Goal: Information Seeking & Learning: Stay updated

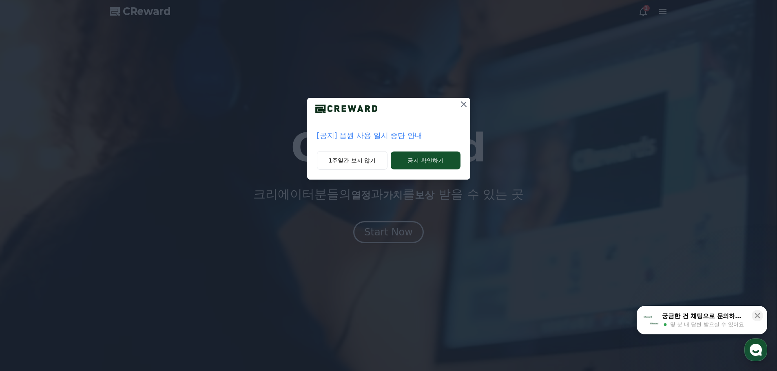
click at [465, 101] on icon at bounding box center [464, 104] width 10 height 10
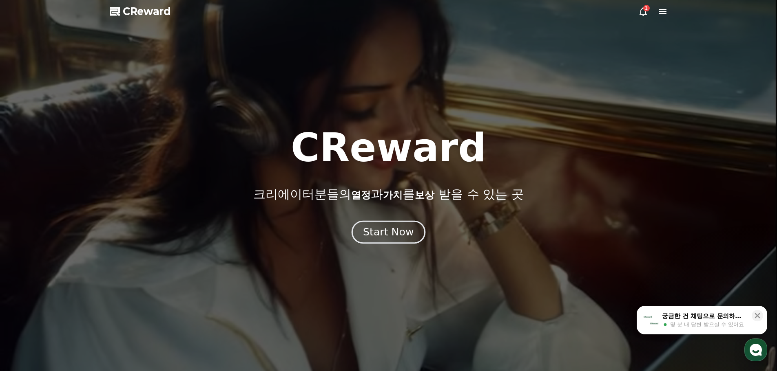
click at [391, 232] on div "Start Now" at bounding box center [388, 232] width 51 height 14
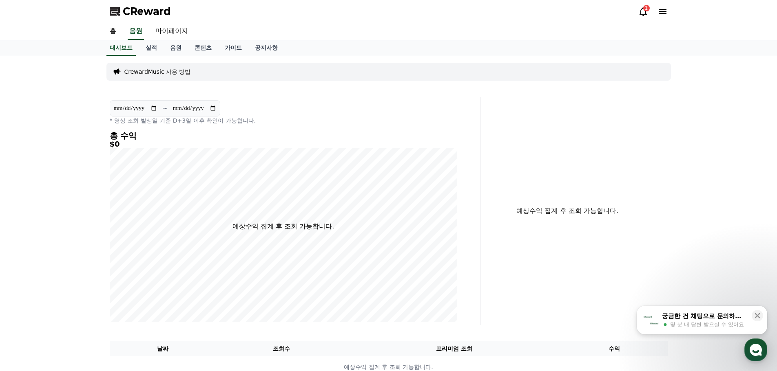
click at [643, 12] on icon at bounding box center [643, 12] width 10 height 10
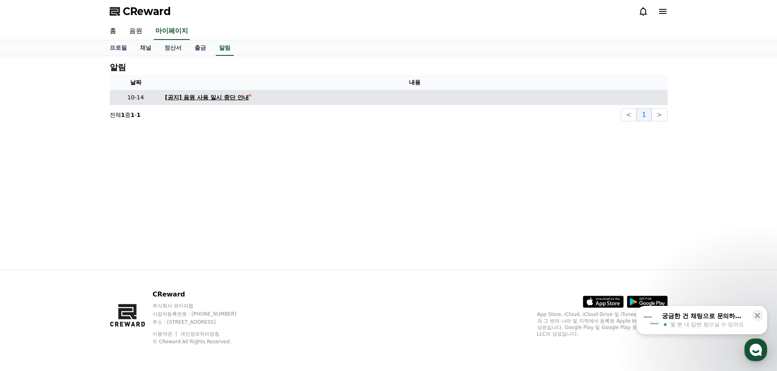
click at [208, 101] on div "[공지] 음원 사용 일시 중단 안내" at bounding box center [207, 97] width 84 height 9
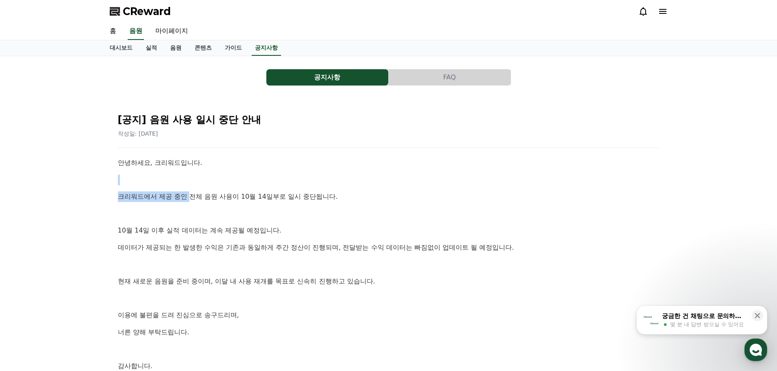
drag, startPoint x: 137, startPoint y: 170, endPoint x: 192, endPoint y: 188, distance: 58.4
click at [192, 188] on div "안녕하세요, 크리워드입니다. 크리워드에서 제공 중인 전체 음원 사용이 10월 14일부로 일시 중단됩니다. [DATE] 이후 실적 데이터는 계속…" at bounding box center [388, 273] width 541 height 231
click at [170, 202] on div "안녕하세요, 크리워드입니다. 크리워드에서 제공 중인 전체 음원 사용이 10월 14일부로 일시 중단됩니다. [DATE] 이후 실적 데이터는 계속…" at bounding box center [388, 273] width 541 height 231
drag, startPoint x: 157, startPoint y: 203, endPoint x: 280, endPoint y: 201, distance: 122.7
click at [280, 201] on div "안녕하세요, 크리워드입니다. 크리워드에서 제공 중인 전체 음원 사용이 10월 14일부로 일시 중단됩니다. [DATE] 이후 실적 데이터는 계속…" at bounding box center [388, 273] width 541 height 231
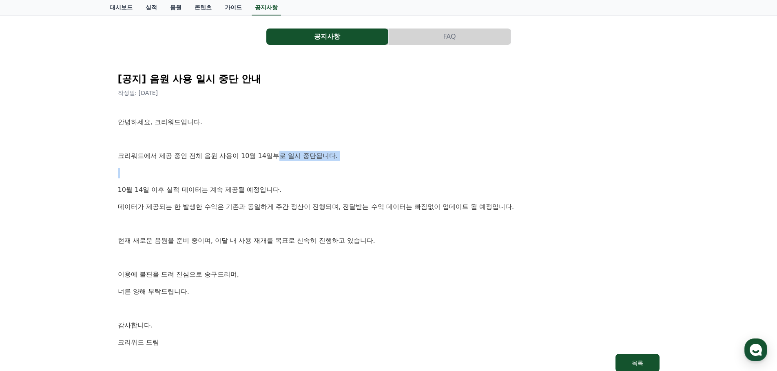
scroll to position [82, 0]
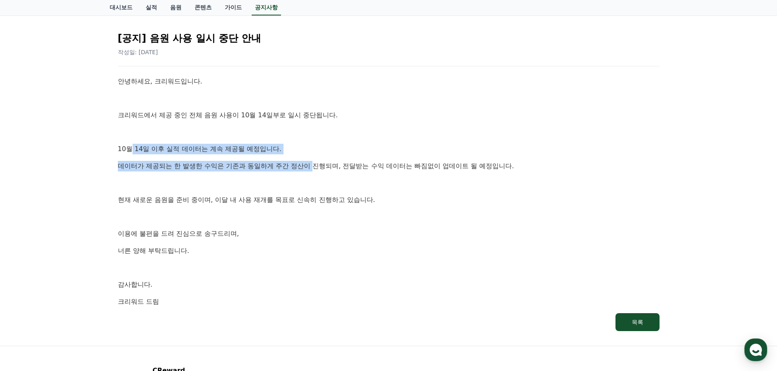
drag, startPoint x: 131, startPoint y: 149, endPoint x: 314, endPoint y: 166, distance: 184.3
click at [314, 166] on div "안녕하세요, 크리워드입니다. 크리워드에서 제공 중인 전체 음원 사용이 10월 14일부로 일시 중단됩니다. [DATE] 이후 실적 데이터는 계속…" at bounding box center [388, 191] width 541 height 231
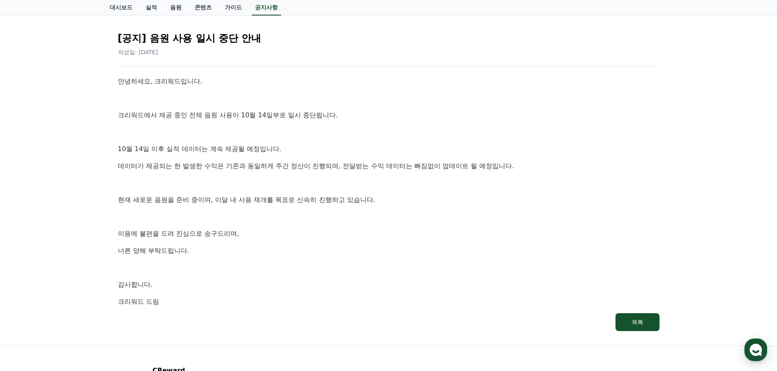
click at [230, 175] on div "안녕하세요, 크리워드입니다. 크리워드에서 제공 중인 전체 음원 사용이 10월 14일부로 일시 중단됩니다. [DATE] 이후 실적 데이터는 계속…" at bounding box center [388, 191] width 541 height 231
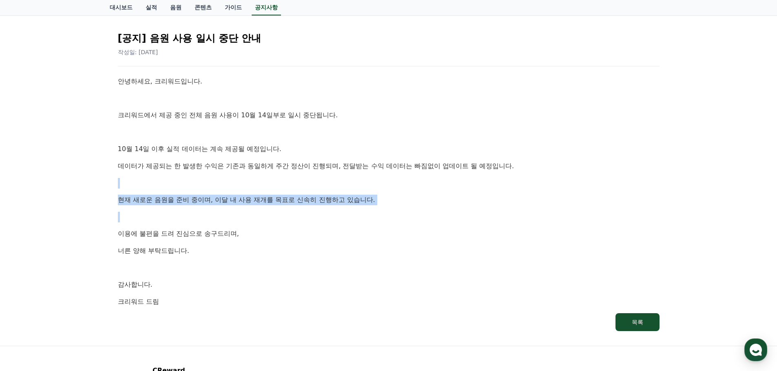
drag, startPoint x: 163, startPoint y: 174, endPoint x: 356, endPoint y: 206, distance: 195.9
click at [356, 206] on div "안녕하세요, 크리워드입니다. 크리워드에서 제공 중인 전체 음원 사용이 10월 14일부로 일시 중단됩니다. [DATE] 이후 실적 데이터는 계속…" at bounding box center [388, 191] width 541 height 231
click at [323, 210] on div "안녕하세요, 크리워드입니다. 크리워드에서 제공 중인 전체 음원 사용이 10월 14일부로 일시 중단됩니다. [DATE] 이후 실적 데이터는 계속…" at bounding box center [388, 191] width 541 height 231
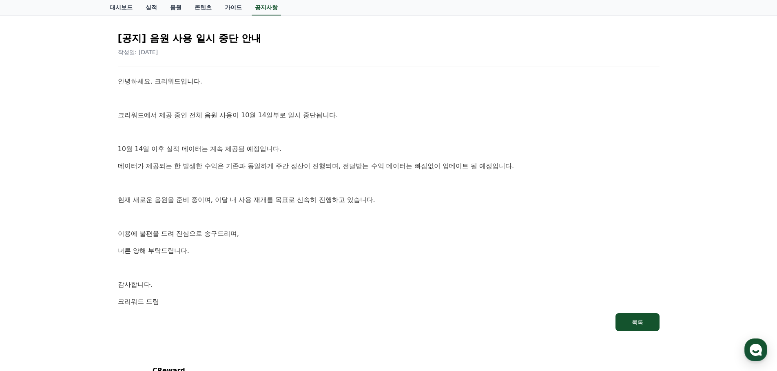
scroll to position [122, 0]
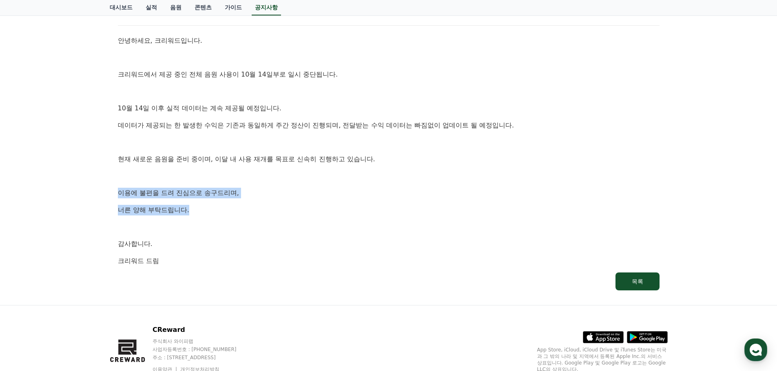
drag, startPoint x: 117, startPoint y: 197, endPoint x: 210, endPoint y: 214, distance: 94.8
click at [196, 214] on div "[공지] 음원 사용 일시 중단 안내 작성일: [DATE] 안녕하세요, 크리워드입니다. 크리워드에서 제공 중인 전체 음원 사용이 10월 14일부…" at bounding box center [388, 137] width 545 height 309
click at [325, 212] on p "너른 양해 부탁드립니다." at bounding box center [388, 210] width 541 height 11
click at [218, 153] on div "안녕하세요, 크리워드입니다. 크리워드에서 제공 중인 전체 음원 사용이 10월 14일부로 일시 중단됩니다. [DATE] 이후 실적 데이터는 계속…" at bounding box center [388, 150] width 541 height 231
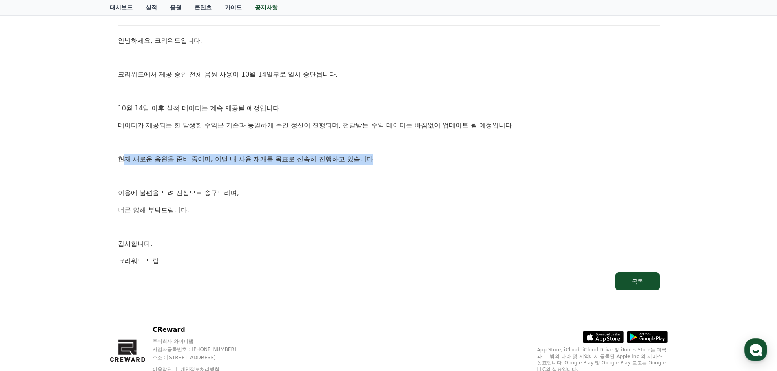
drag, startPoint x: 125, startPoint y: 160, endPoint x: 375, endPoint y: 162, distance: 250.7
click at [375, 162] on p "현재 새로운 음원을 준비 중이며, 이달 내 사용 재개를 목표로 신속히 진행하고 있습니다." at bounding box center [388, 159] width 541 height 11
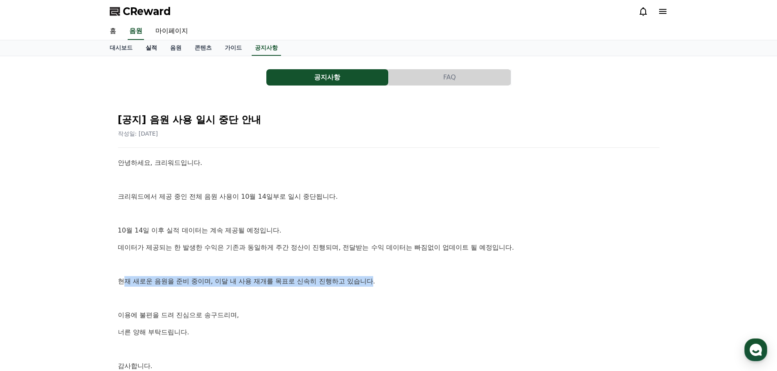
click at [157, 49] on link "실적" at bounding box center [151, 47] width 24 height 15
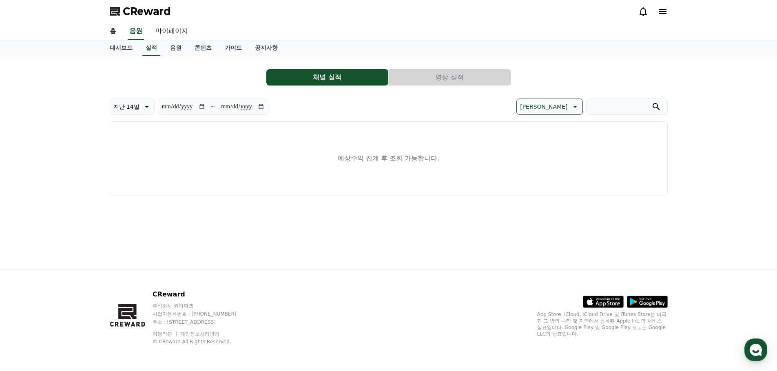
click at [176, 33] on link "마이페이지" at bounding box center [172, 31] width 46 height 17
select select "**********"
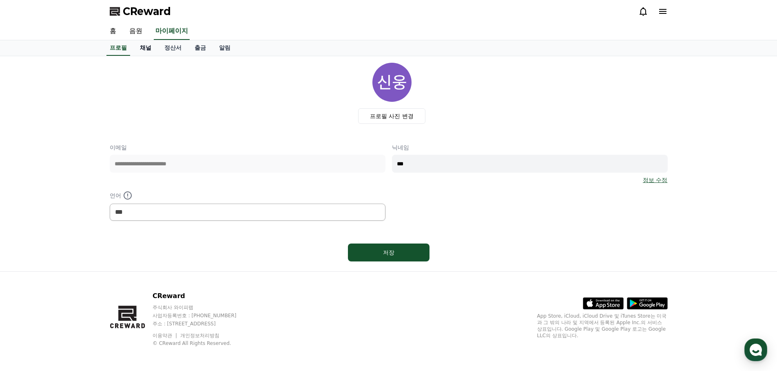
click at [142, 47] on link "채널" at bounding box center [145, 47] width 24 height 15
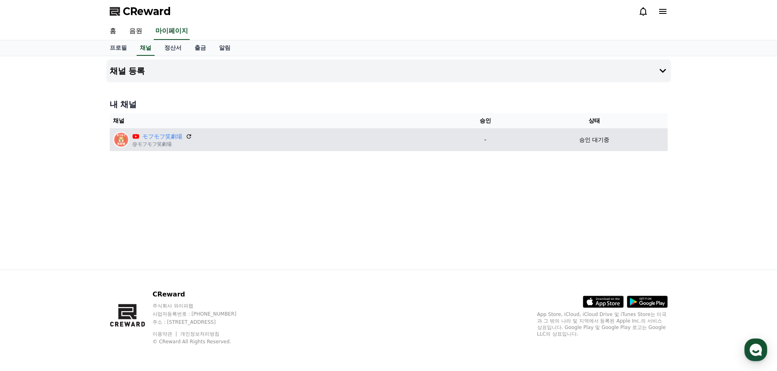
click at [606, 140] on p "승인 대기중" at bounding box center [594, 140] width 30 height 9
